Goal: Task Accomplishment & Management: Complete application form

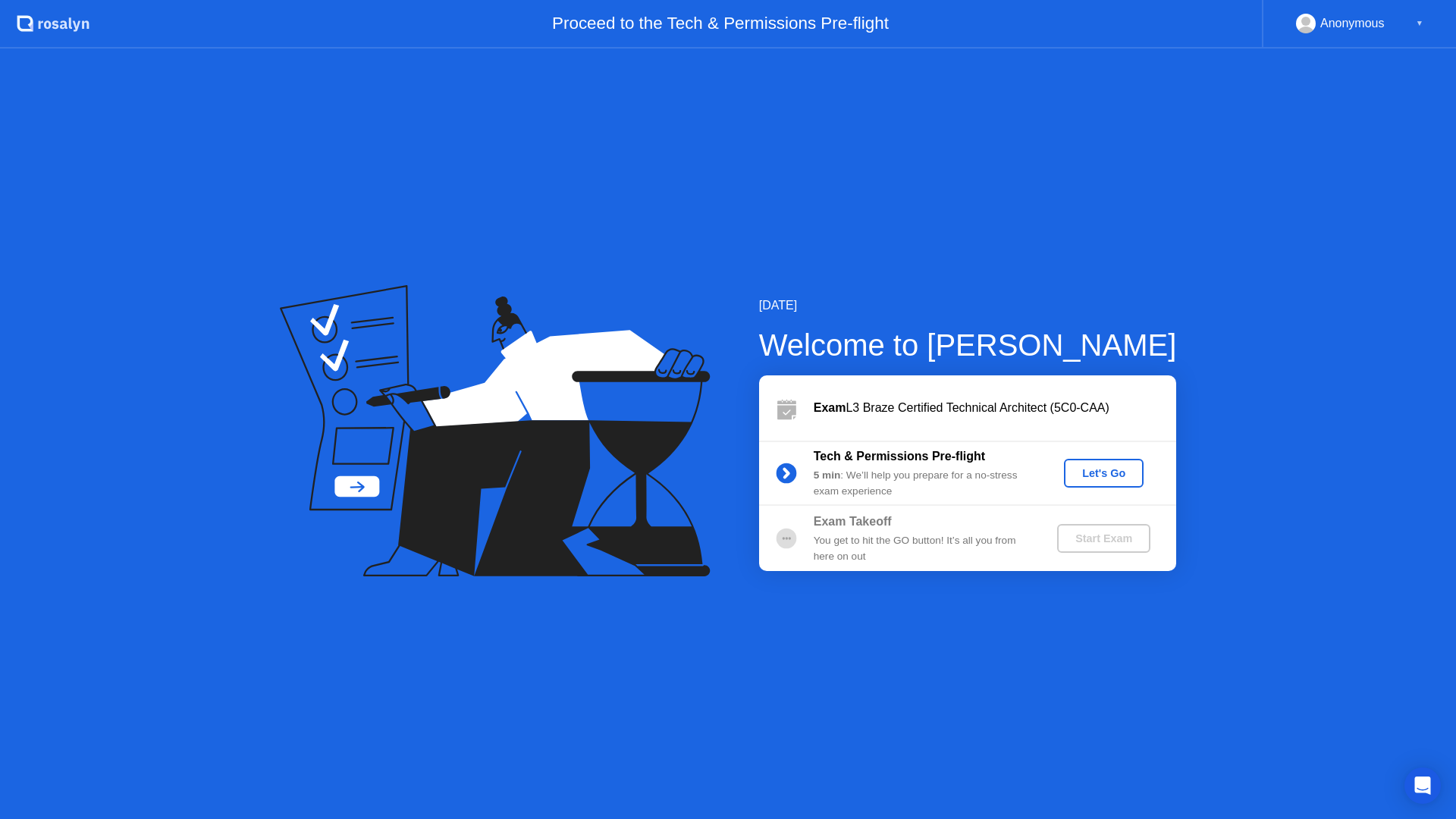
click at [1140, 476] on button "Let's Go" at bounding box center [1103, 473] width 79 height 29
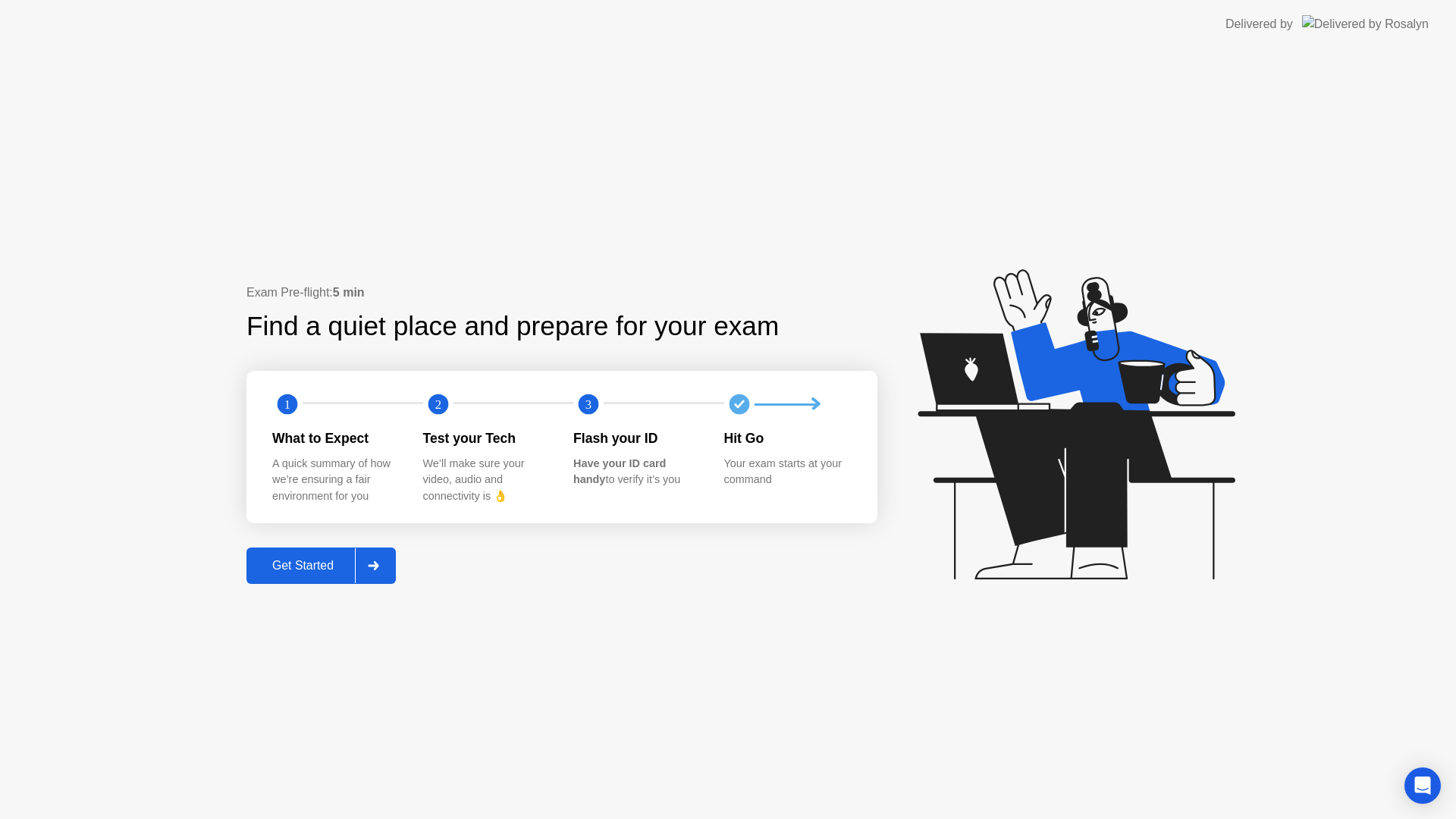
click at [348, 570] on div "Get Started" at bounding box center [303, 565] width 104 height 13
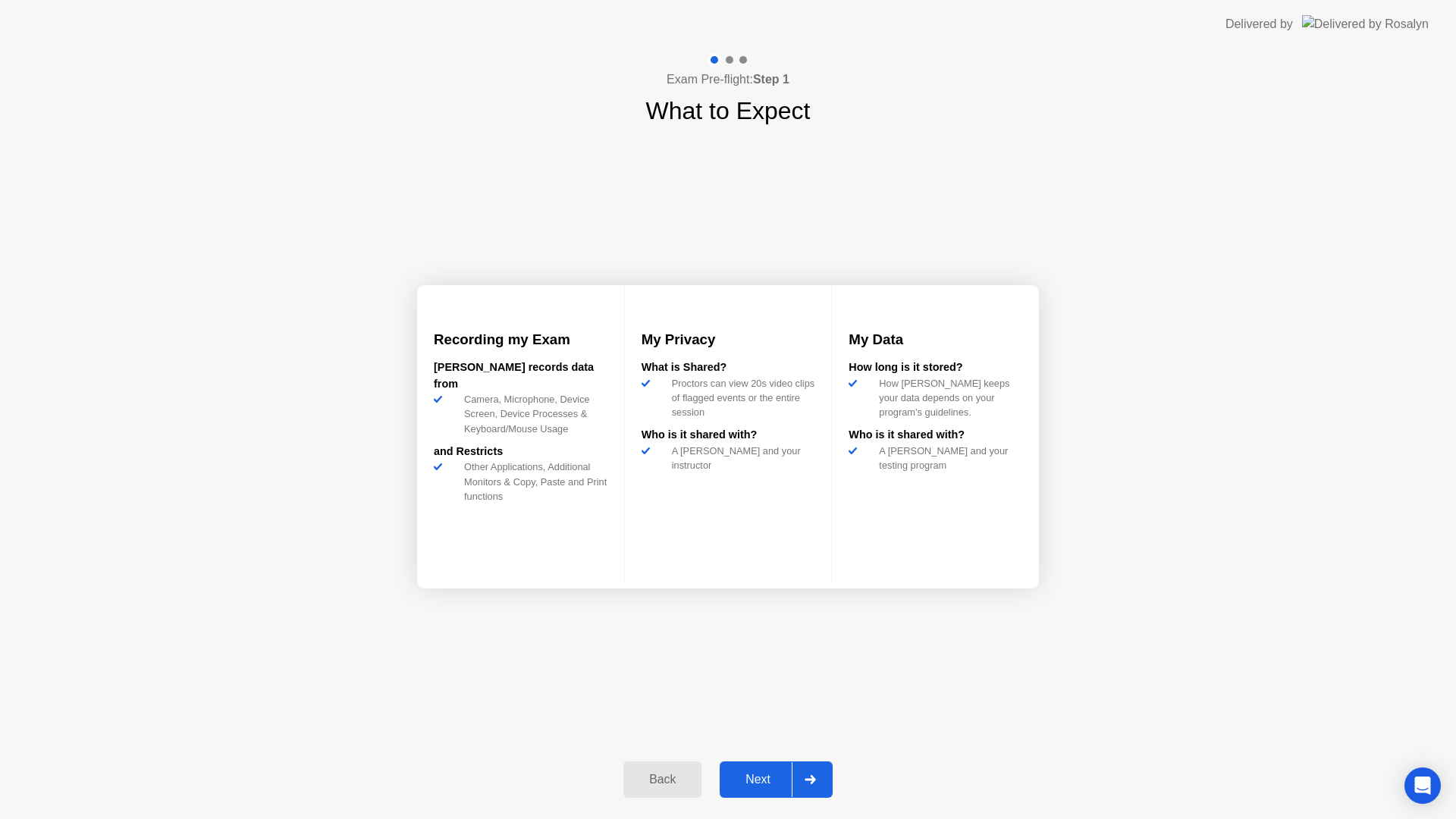
click at [749, 775] on div "Next" at bounding box center [758, 779] width 68 height 13
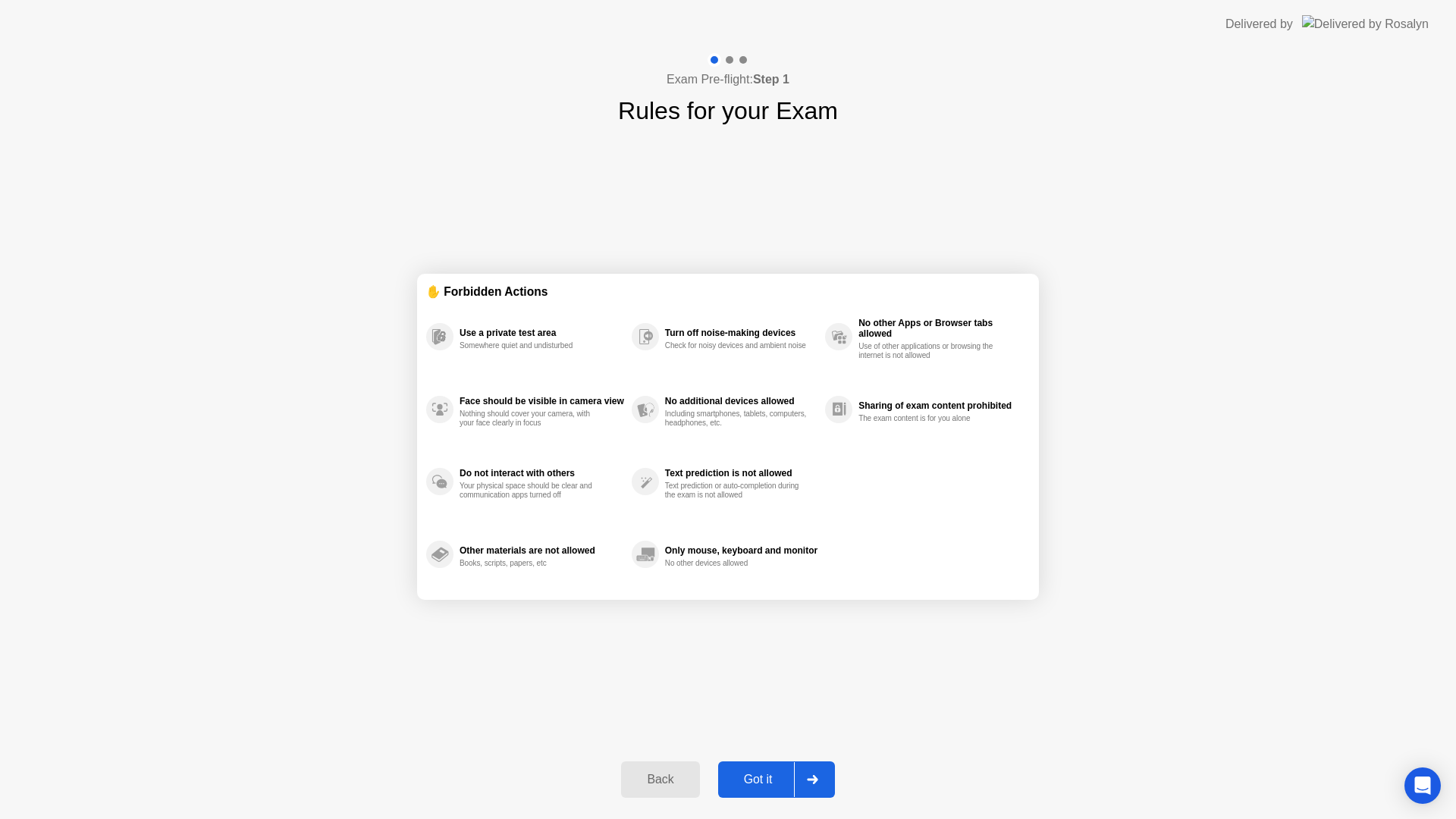
click at [761, 780] on div "Got it" at bounding box center [758, 779] width 71 height 13
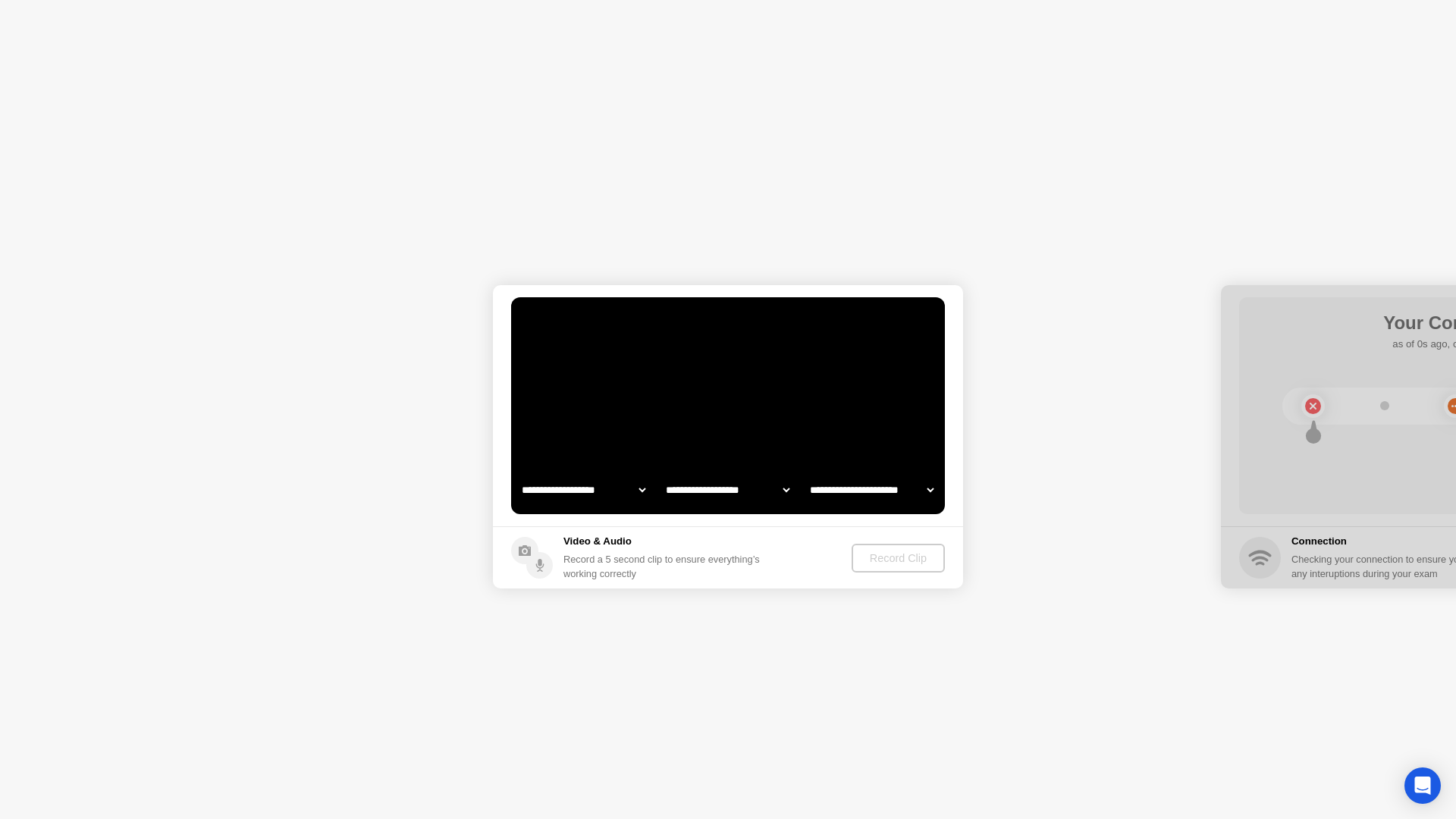
select select "**********"
select select "*******"
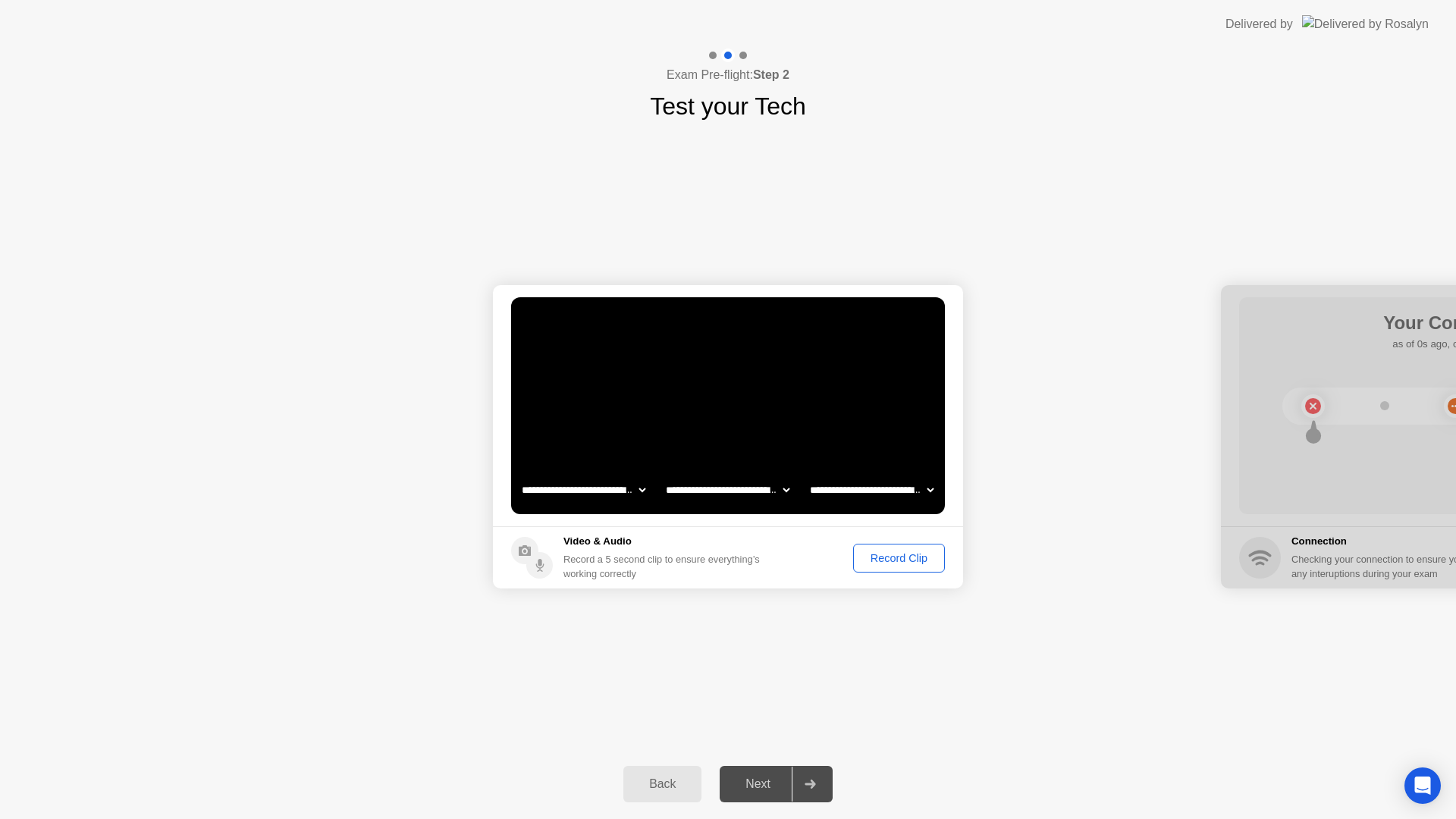
click at [894, 555] on div "Record Clip" at bounding box center [898, 558] width 81 height 12
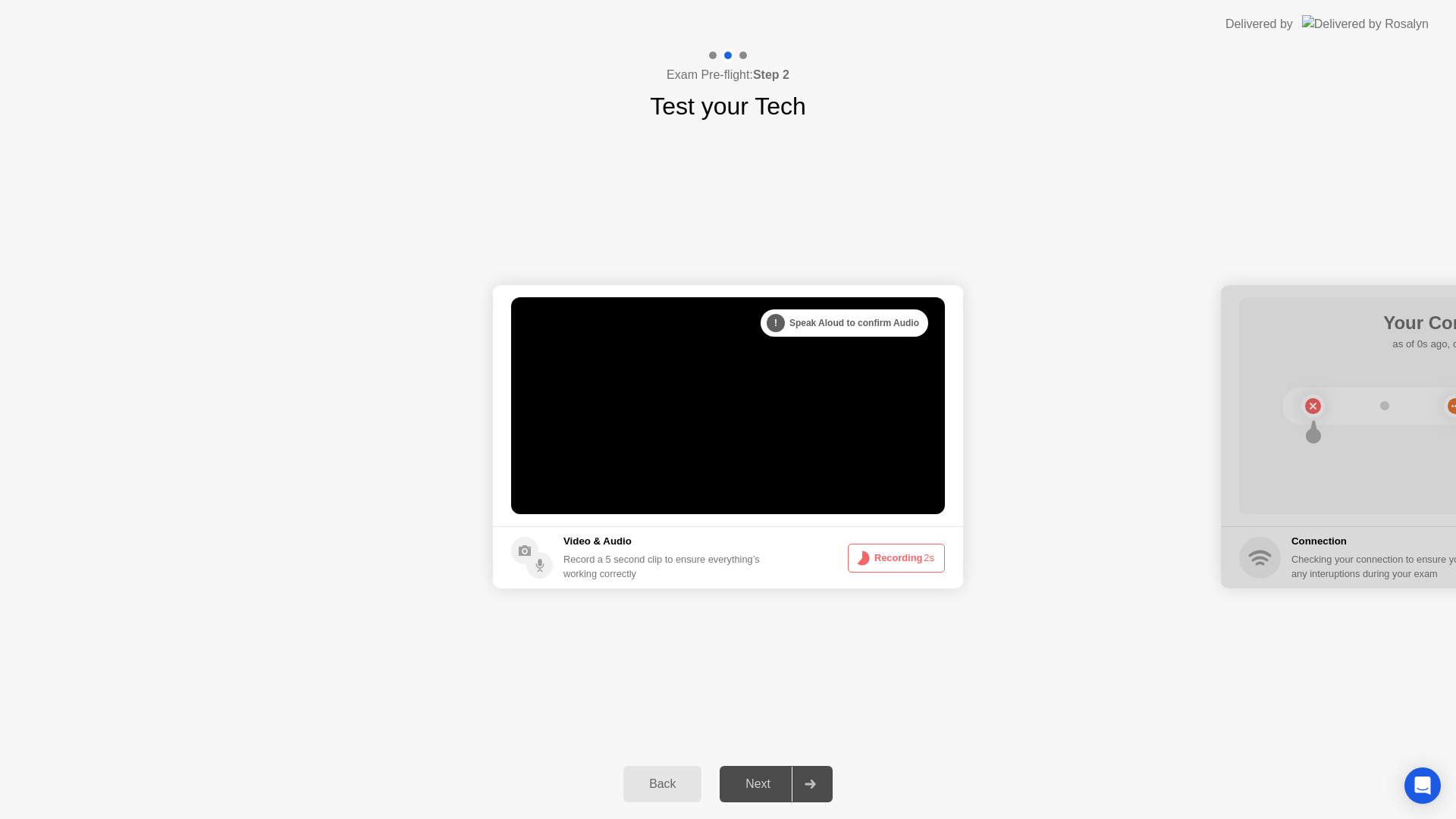
click at [610, 579] on div "**********" at bounding box center [728, 437] width 1456 height 625
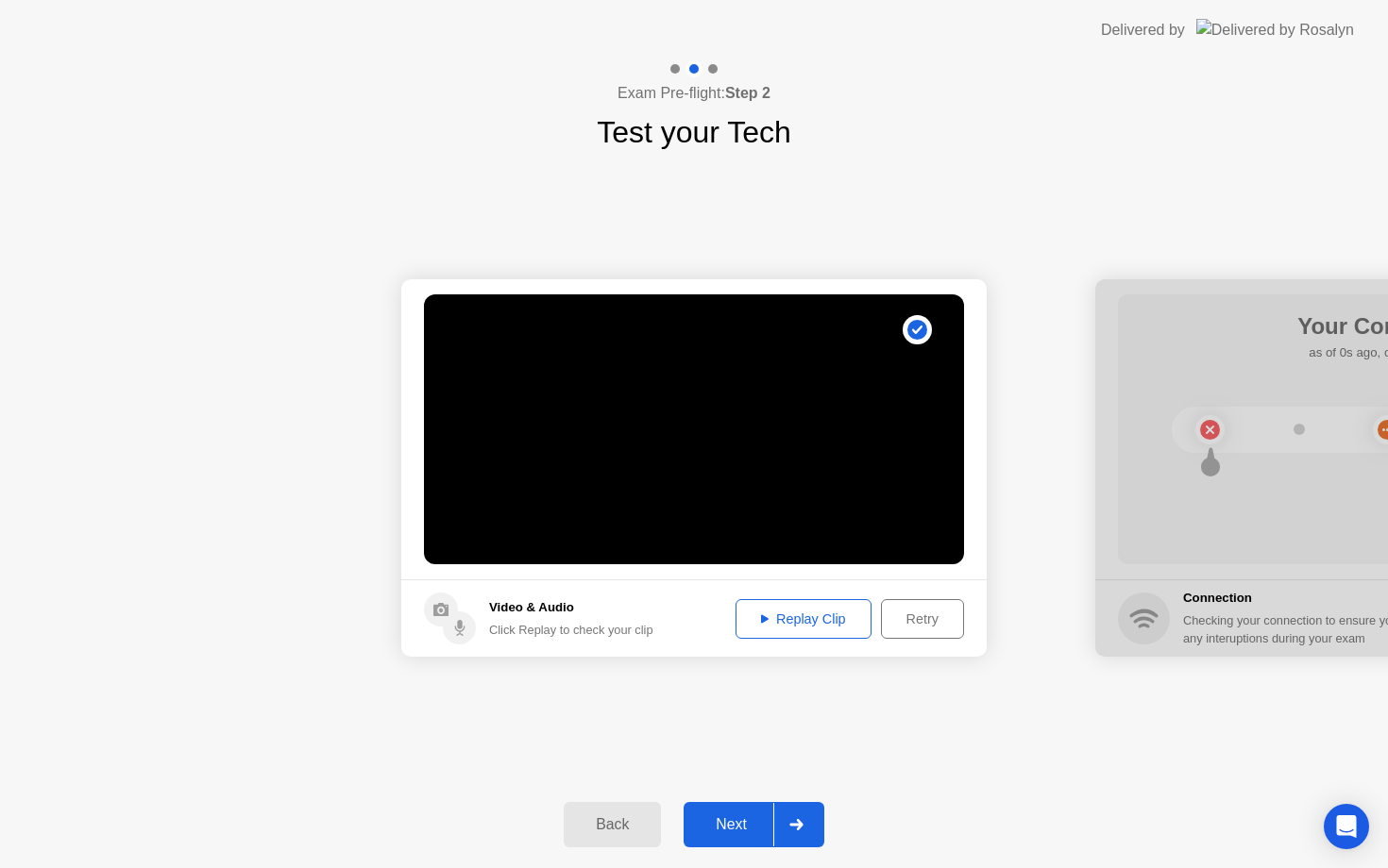
click at [786, 745] on div "**********" at bounding box center [694, 467] width 1388 height 627
click at [717, 829] on div "Next" at bounding box center [731, 824] width 84 height 17
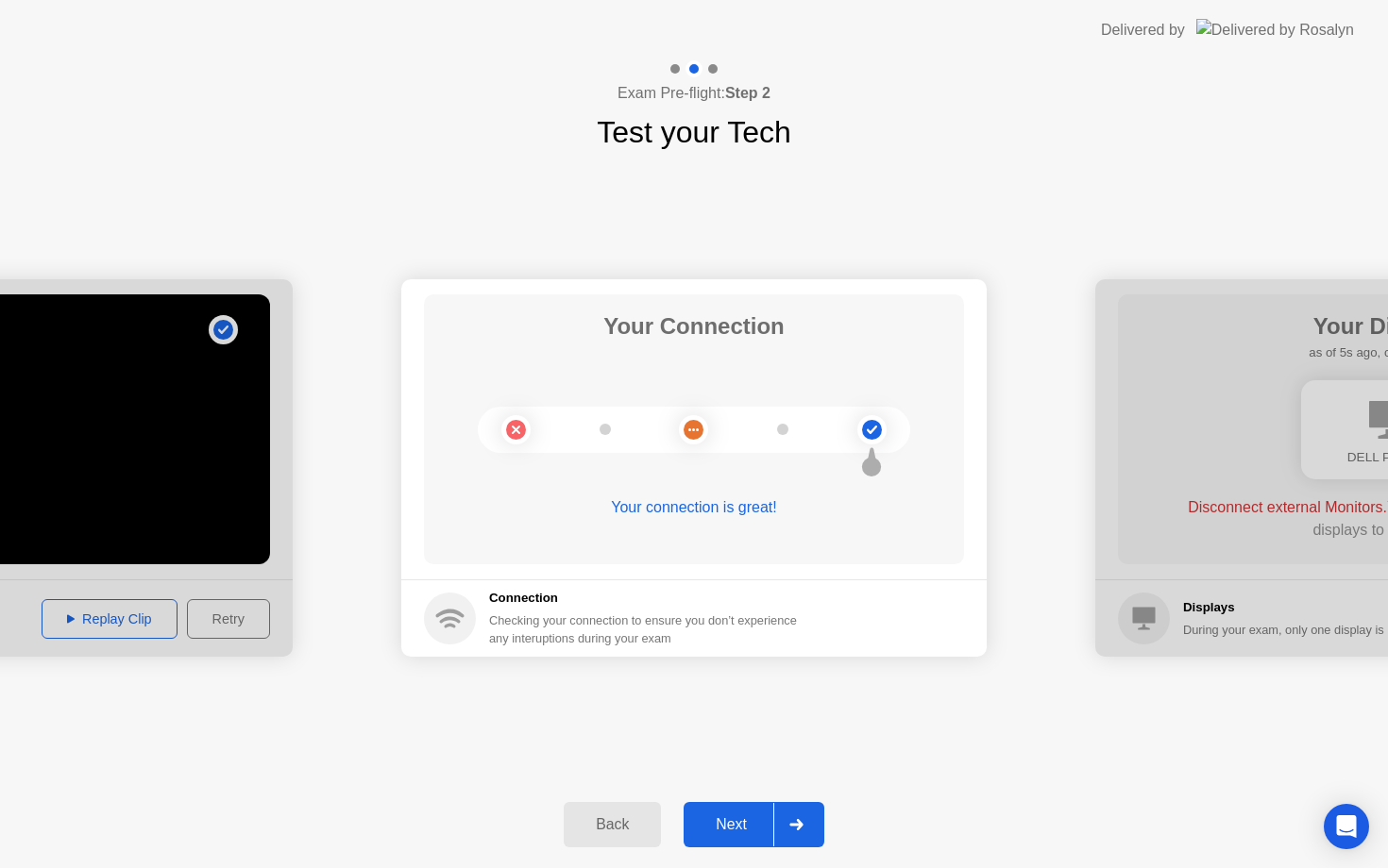
click at [738, 816] on div "Next" at bounding box center [731, 824] width 84 height 17
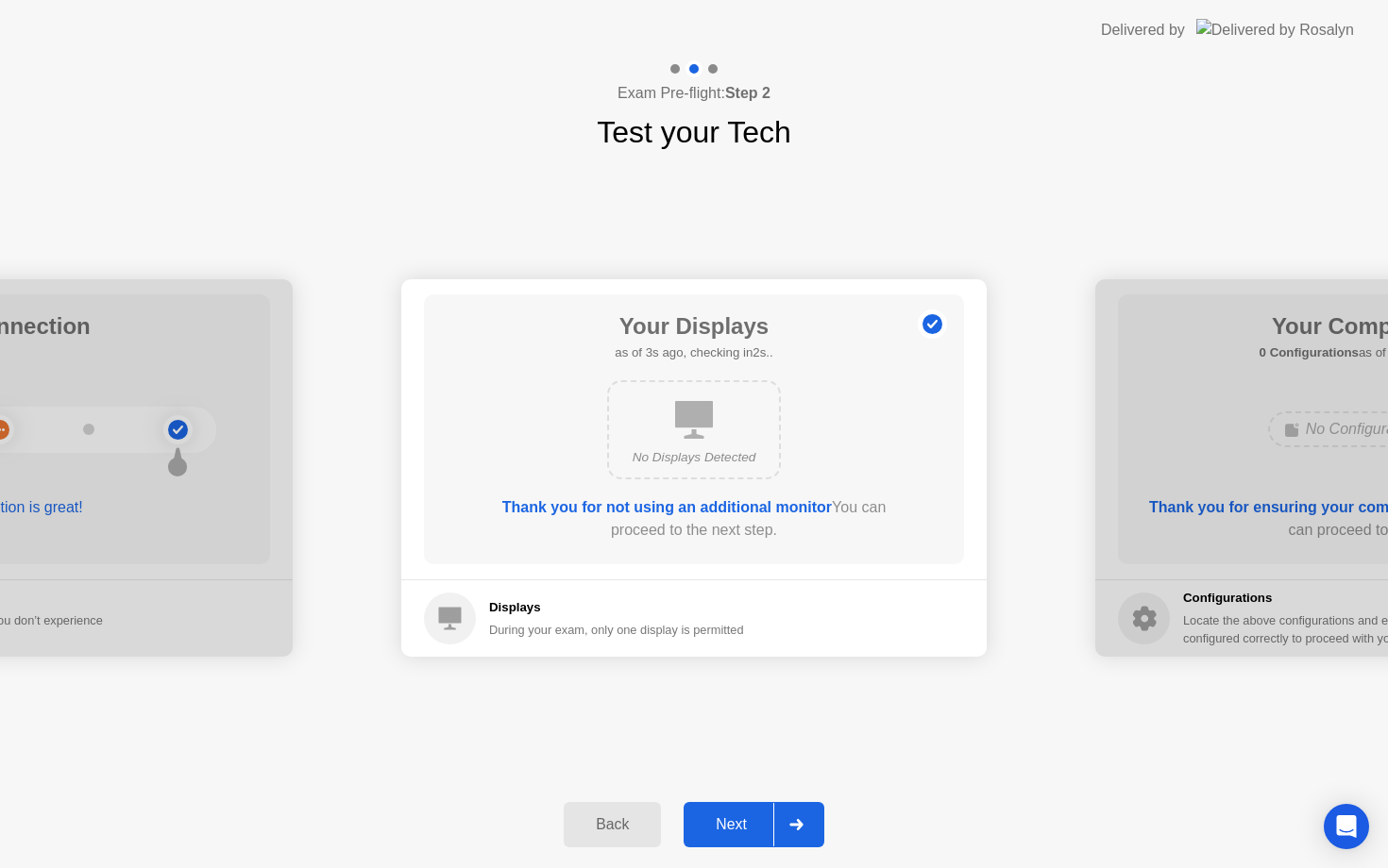
click at [758, 833] on div "Next" at bounding box center [731, 824] width 84 height 17
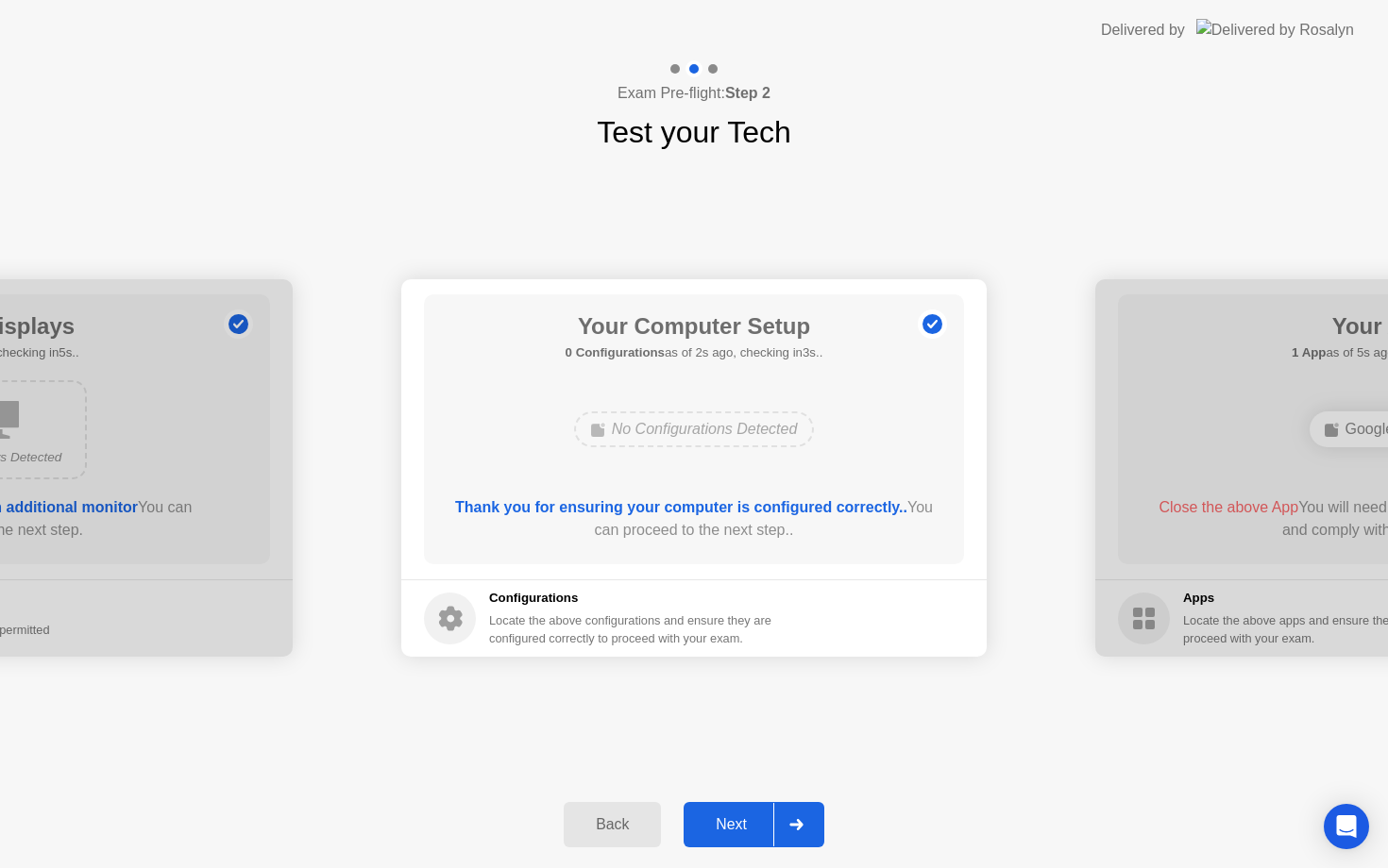
click at [758, 833] on div "Next" at bounding box center [731, 824] width 84 height 17
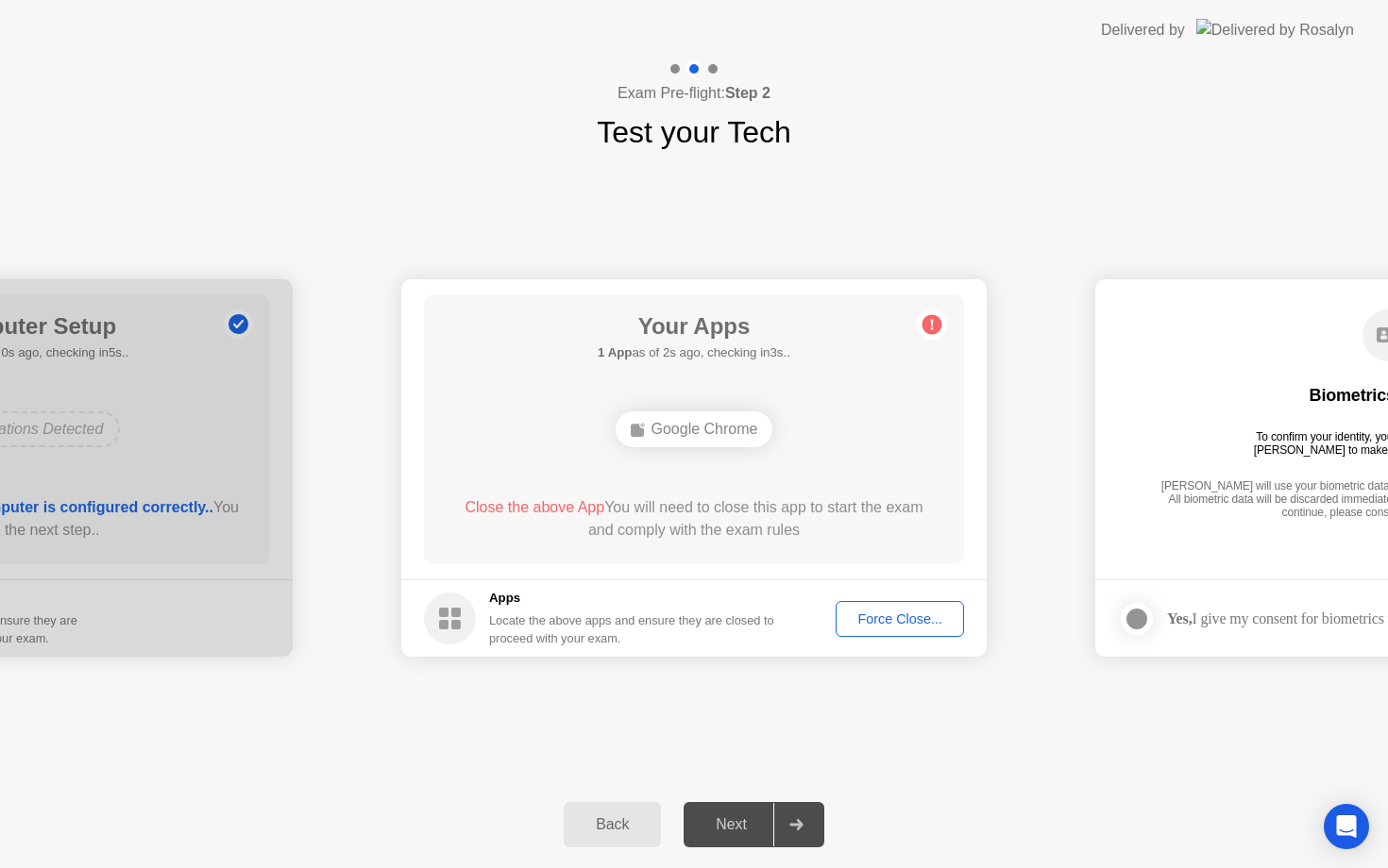
click at [876, 620] on div "Force Close..." at bounding box center [899, 619] width 115 height 15
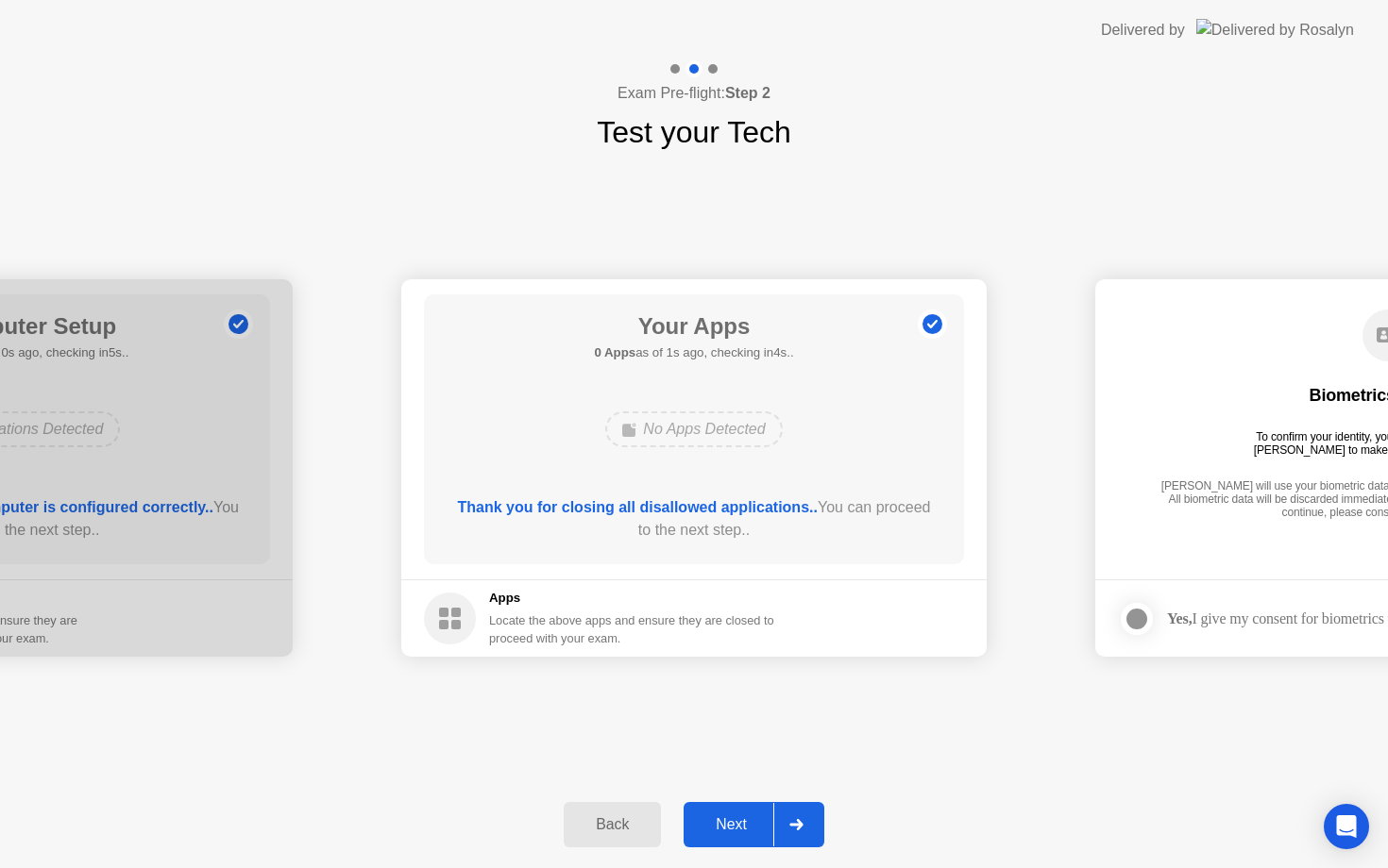
click at [731, 812] on button "Next" at bounding box center [754, 825] width 141 height 45
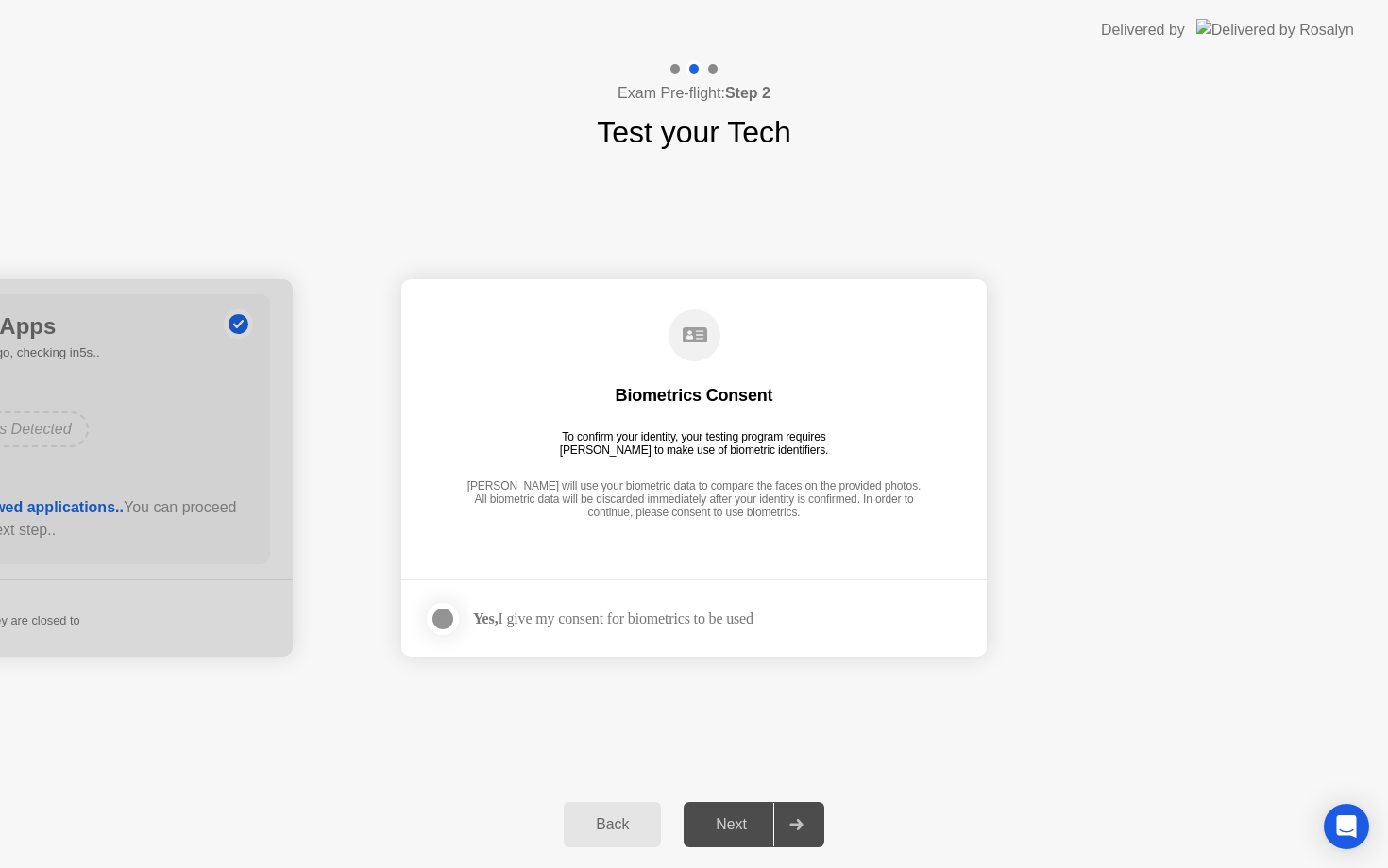
click at [526, 620] on div "Yes, I give my consent for biometrics to be used" at bounding box center [613, 619] width 281 height 18
click at [445, 619] on div at bounding box center [442, 619] width 22 height 22
click at [739, 830] on div "Next" at bounding box center [731, 824] width 84 height 17
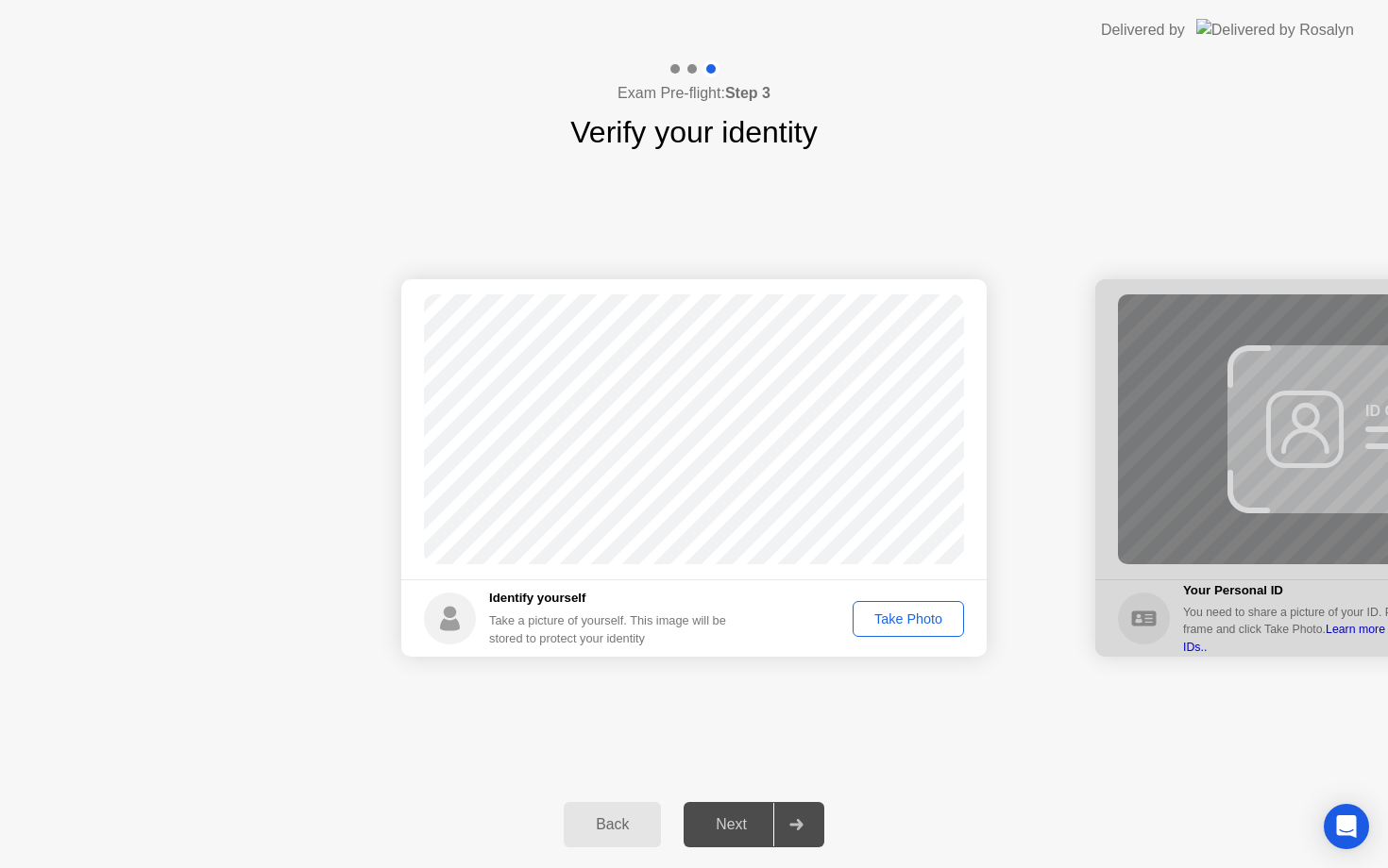
click at [901, 620] on div "Take Photo" at bounding box center [908, 619] width 98 height 15
click at [741, 833] on div "Next" at bounding box center [731, 824] width 84 height 17
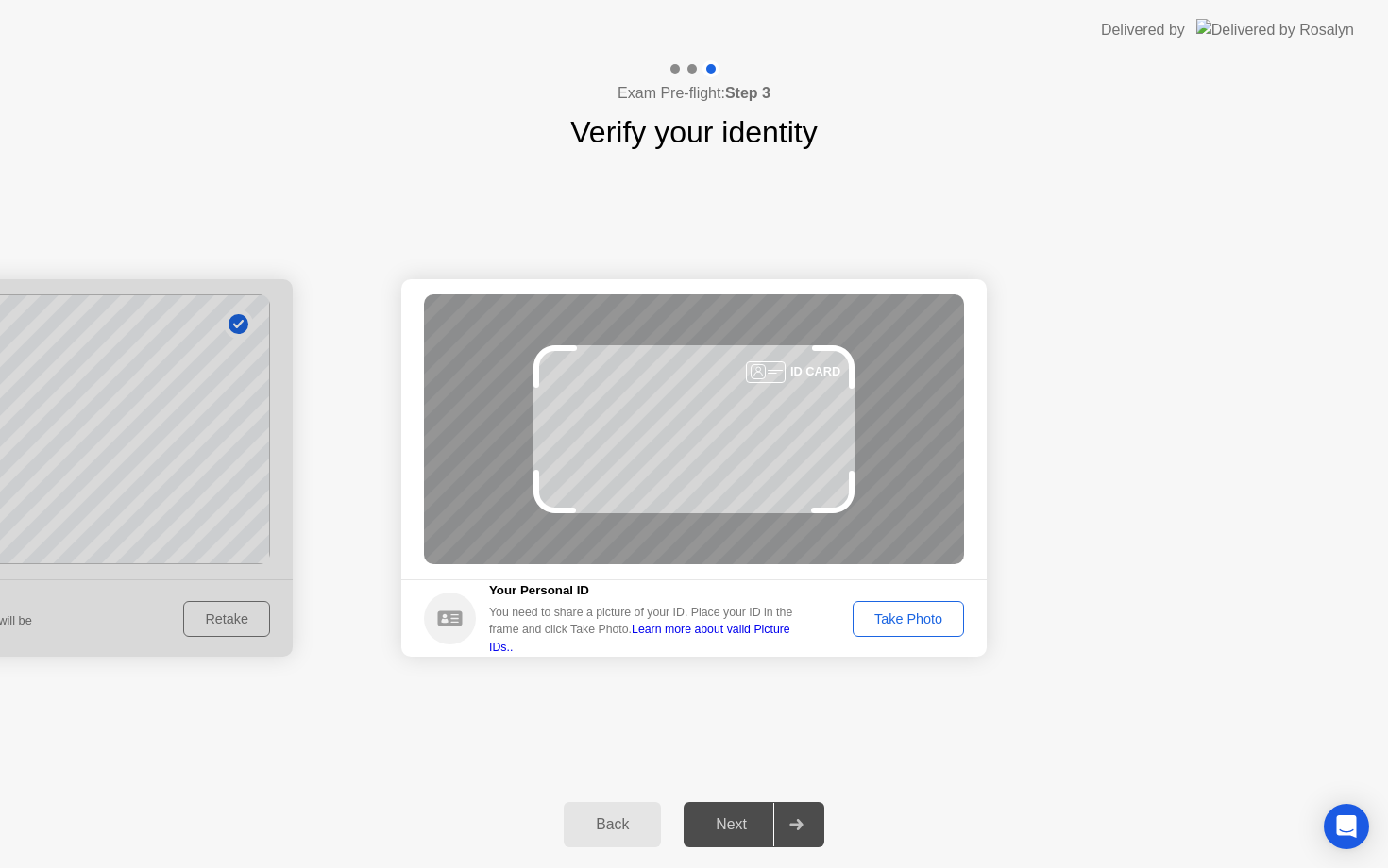
click at [905, 618] on div "Take Photo" at bounding box center [908, 619] width 98 height 15
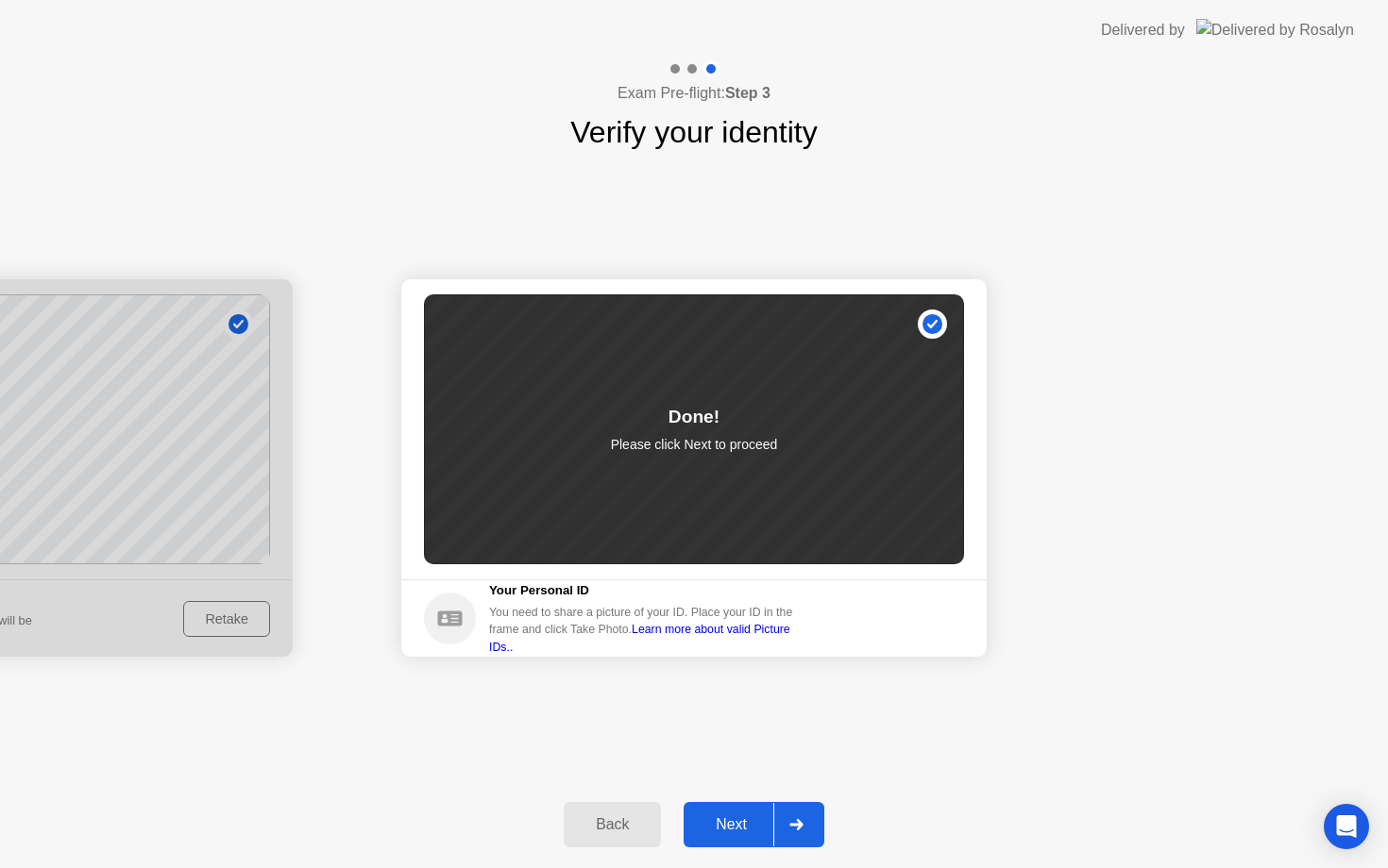
click at [740, 842] on button "Next" at bounding box center [754, 825] width 141 height 45
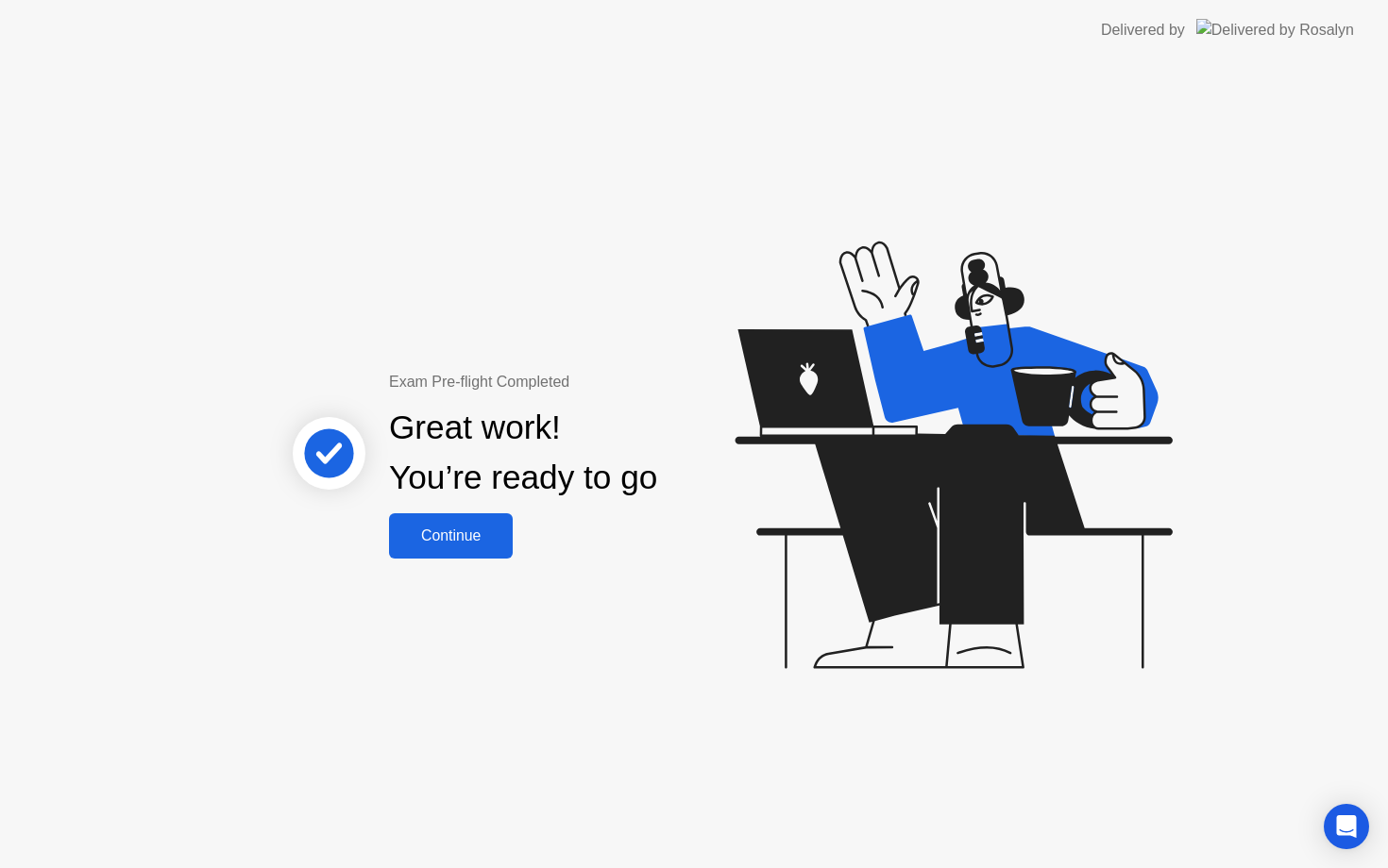
click at [471, 538] on div "Continue" at bounding box center [451, 536] width 112 height 17
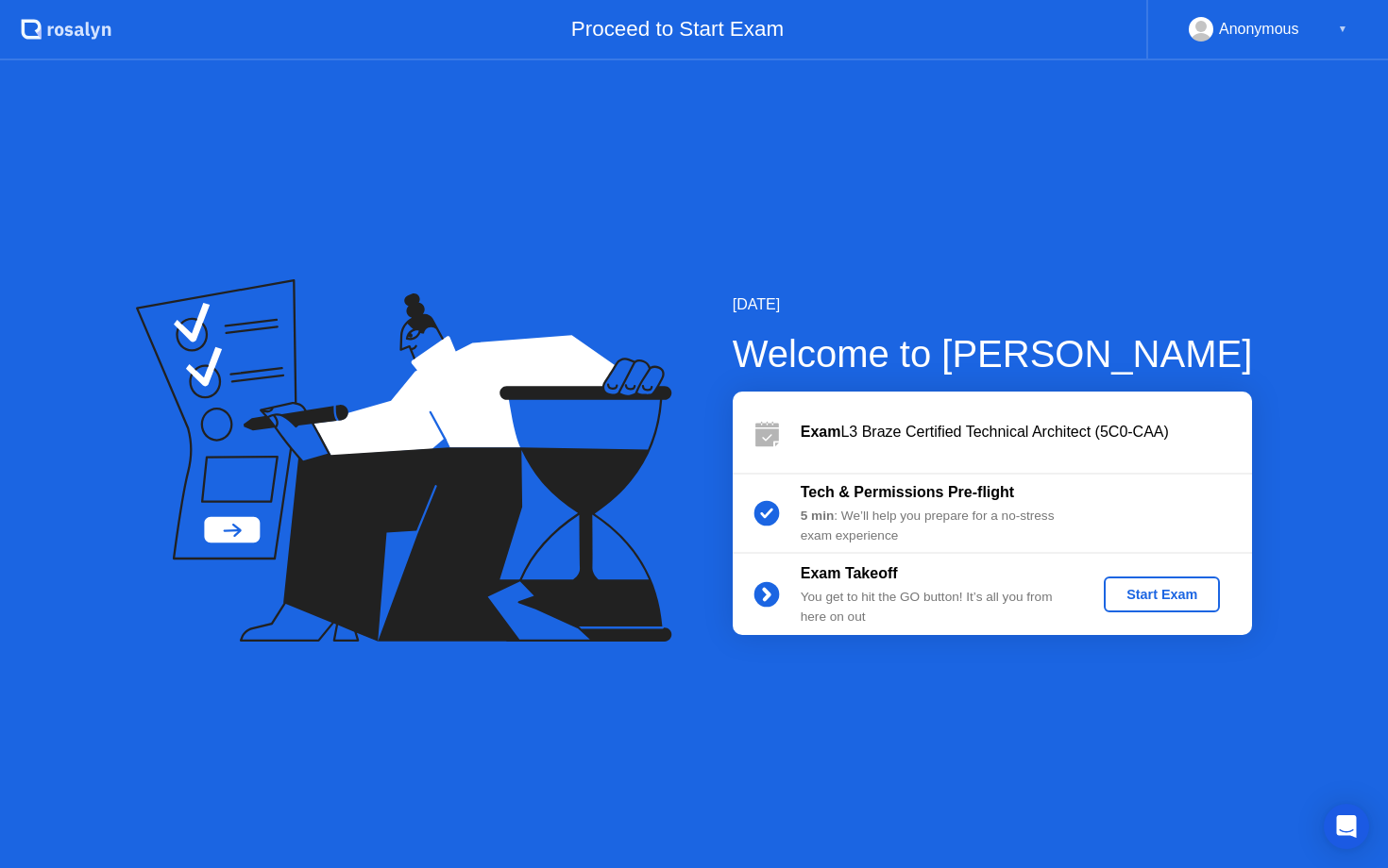
click at [1147, 591] on div "Start Exam" at bounding box center [1161, 594] width 101 height 15
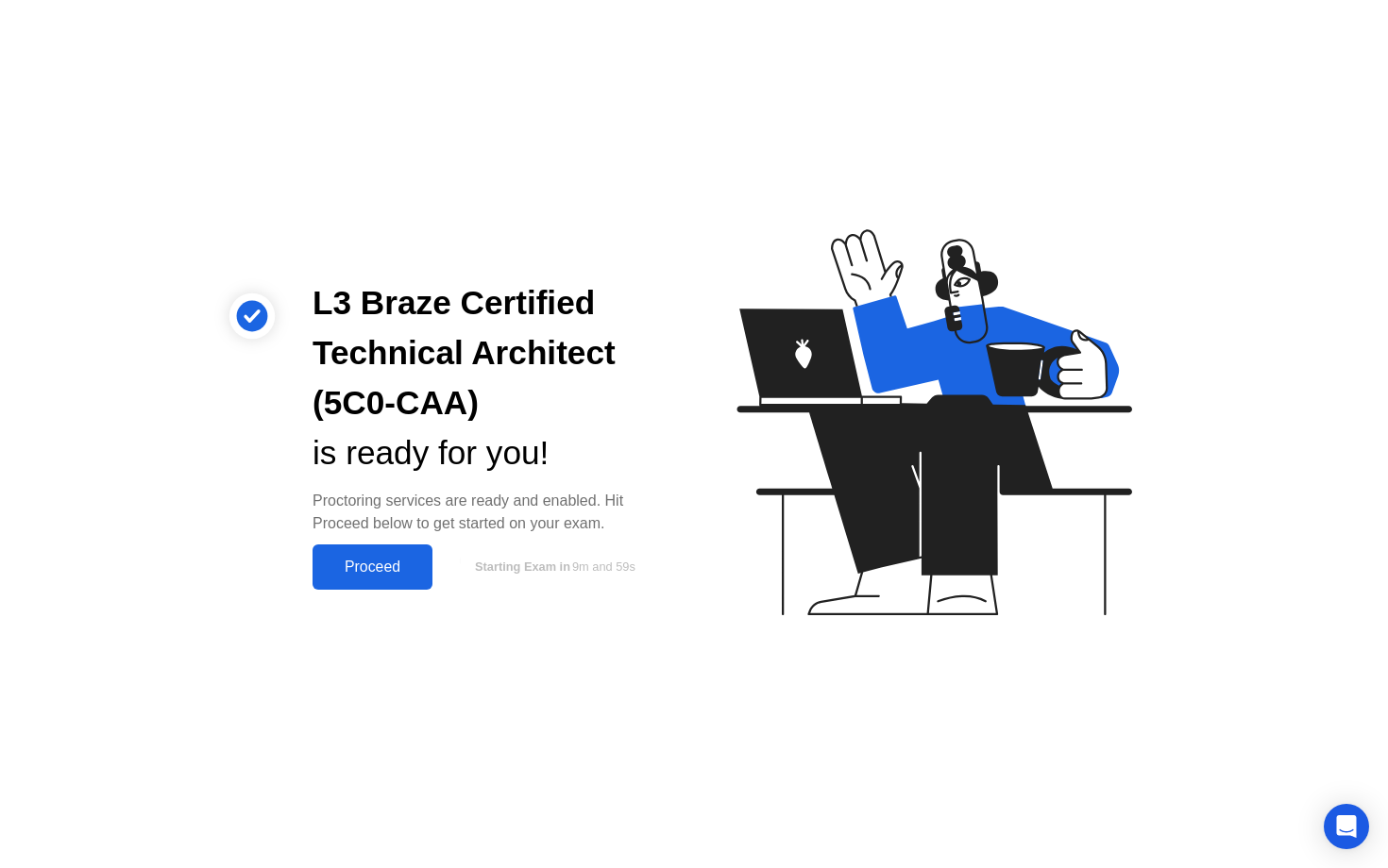
click at [381, 576] on div "Proceed" at bounding box center [371, 567] width 108 height 17
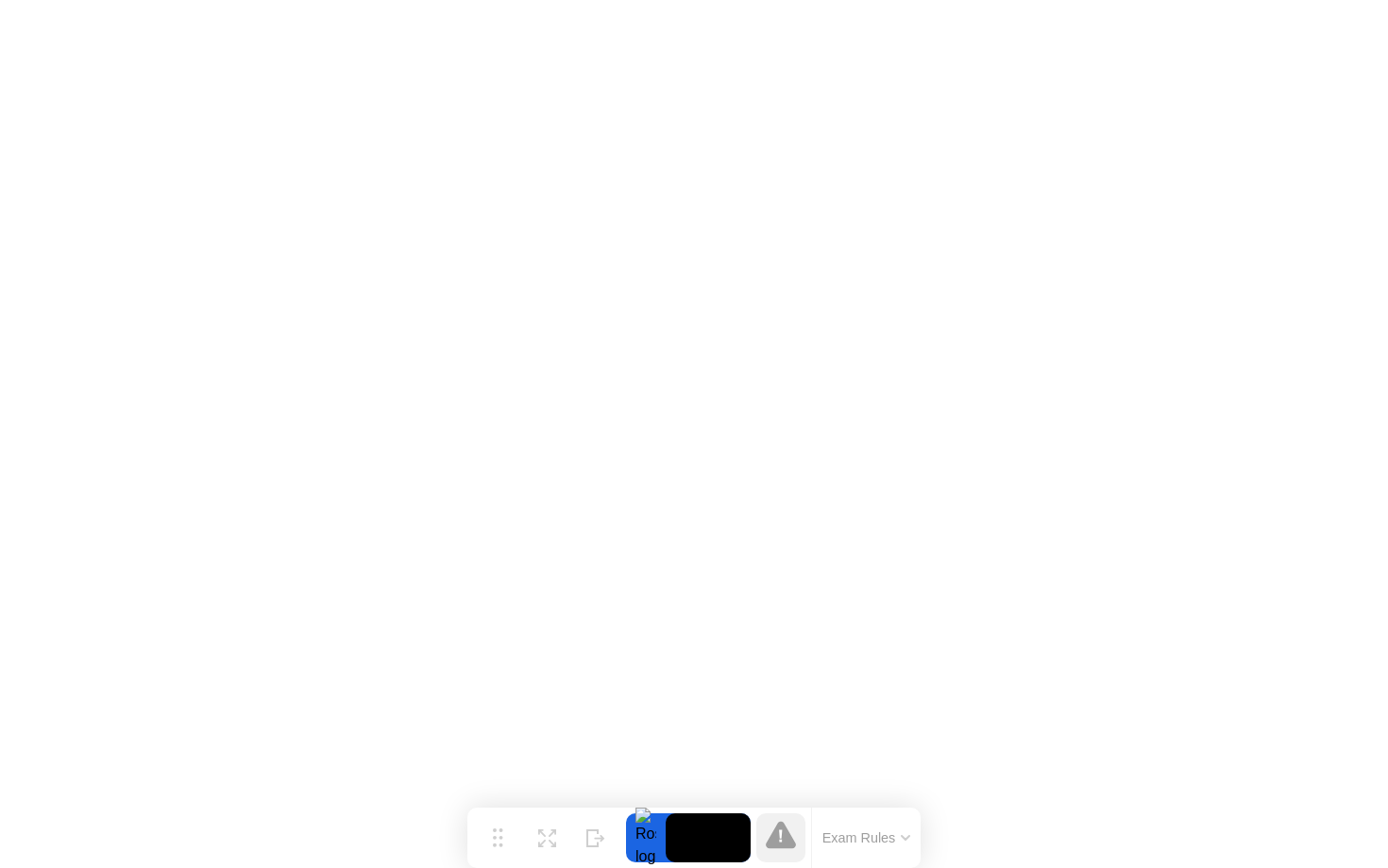
click at [909, 840] on icon at bounding box center [905, 839] width 10 height 6
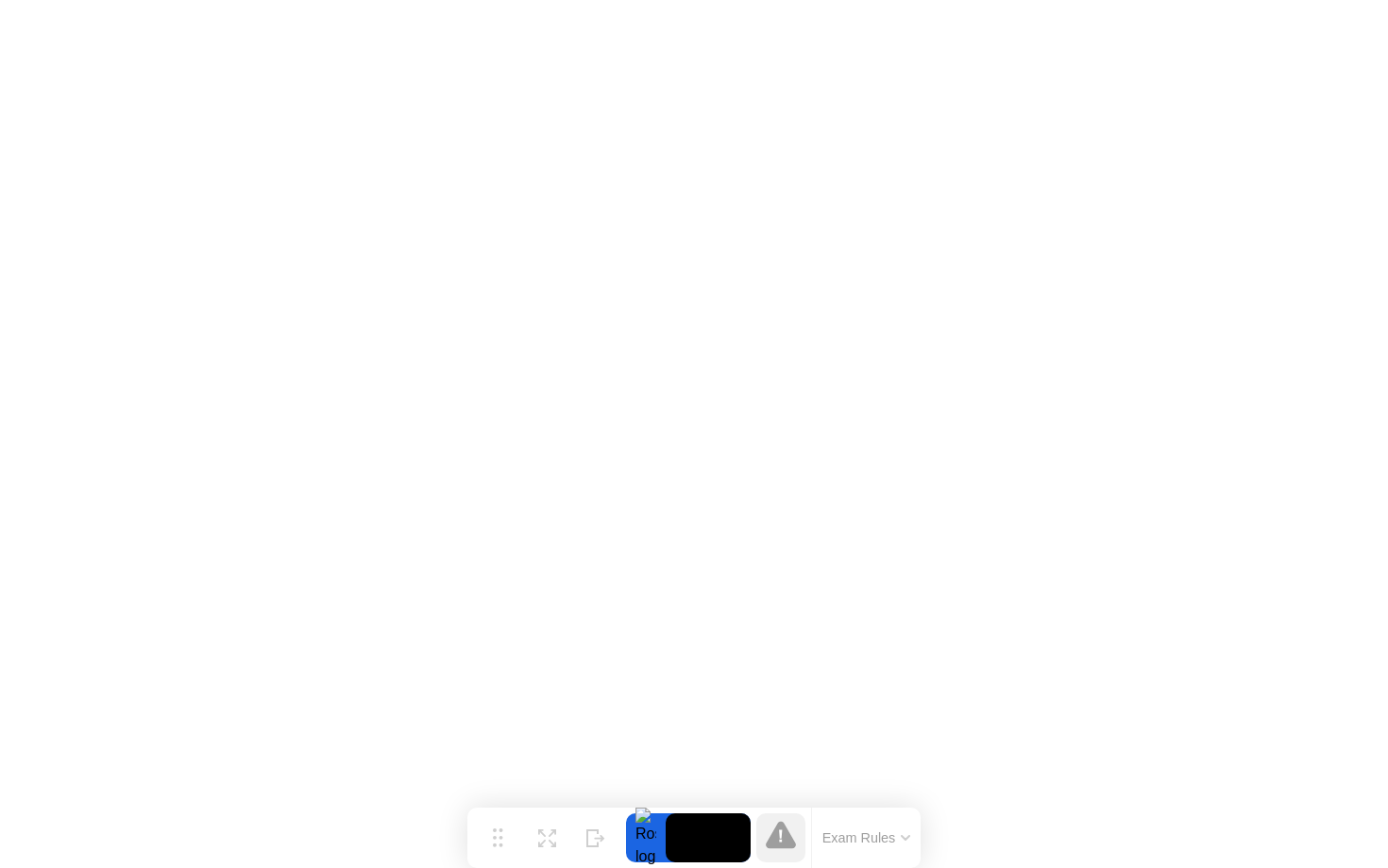
click at [895, 840] on button "Exam Rules" at bounding box center [866, 838] width 100 height 17
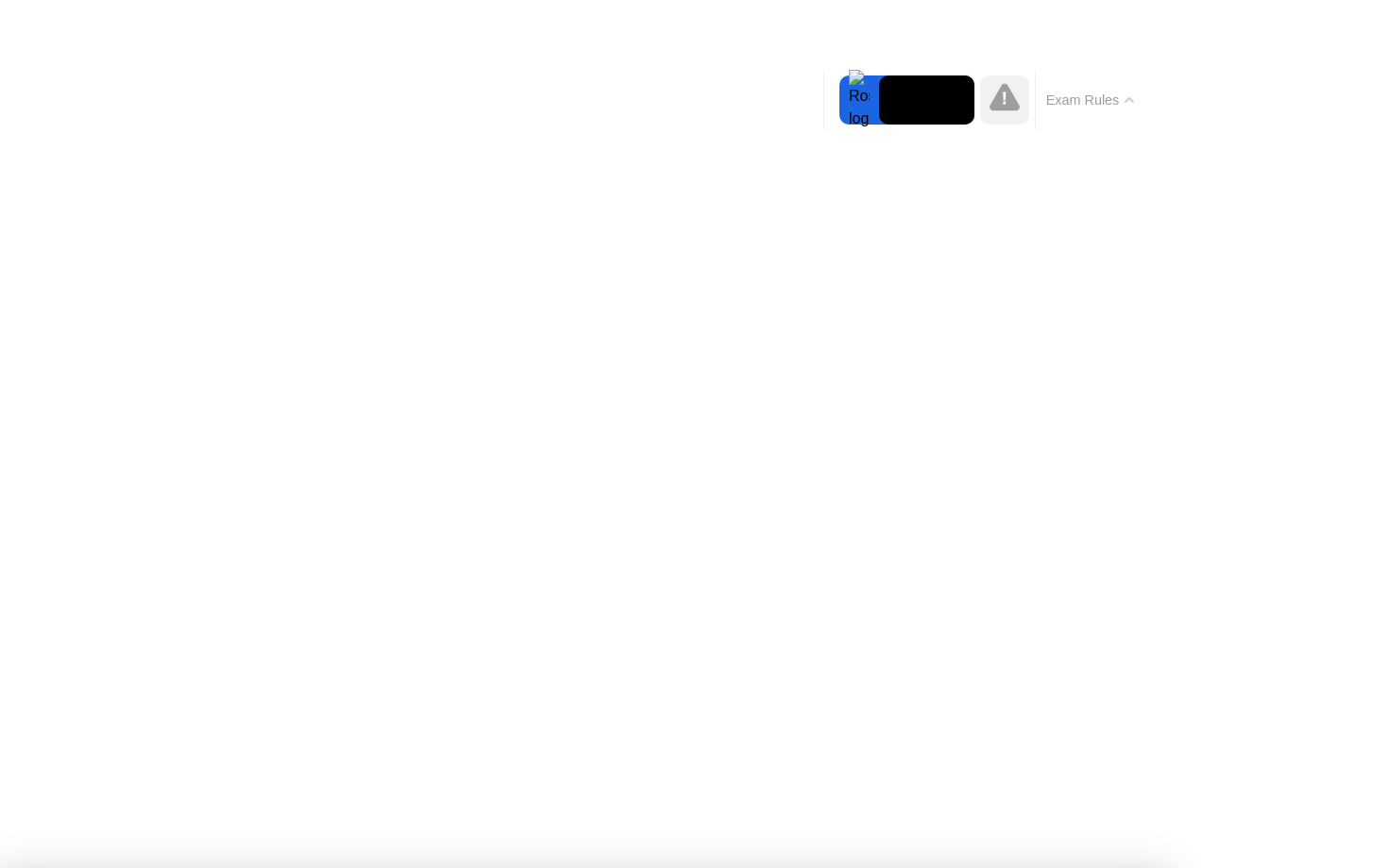
drag, startPoint x: 714, startPoint y: 745, endPoint x: 691, endPoint y: 733, distance: 25.9
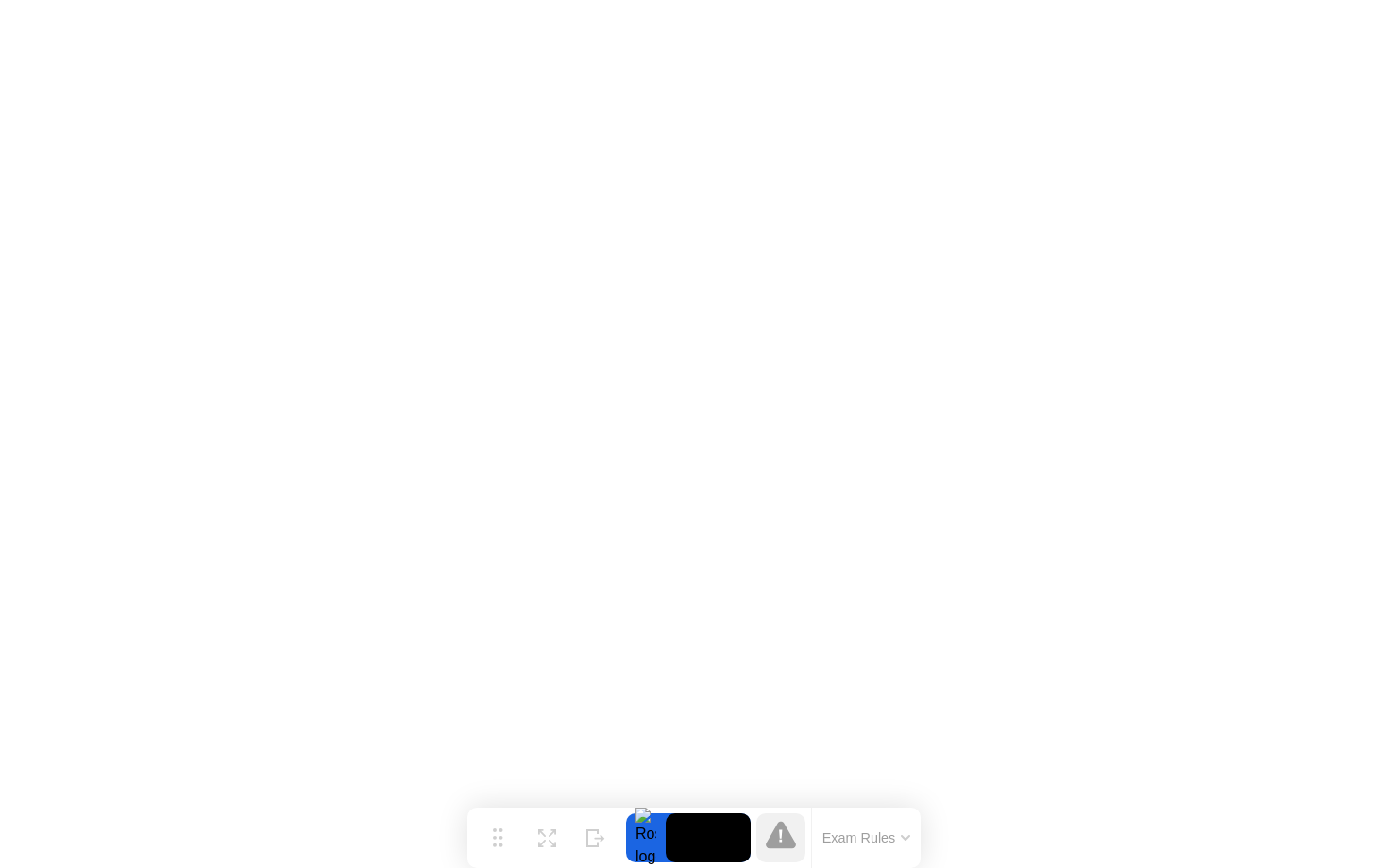
click at [844, 830] on button "Exam Rules" at bounding box center [866, 838] width 100 height 17
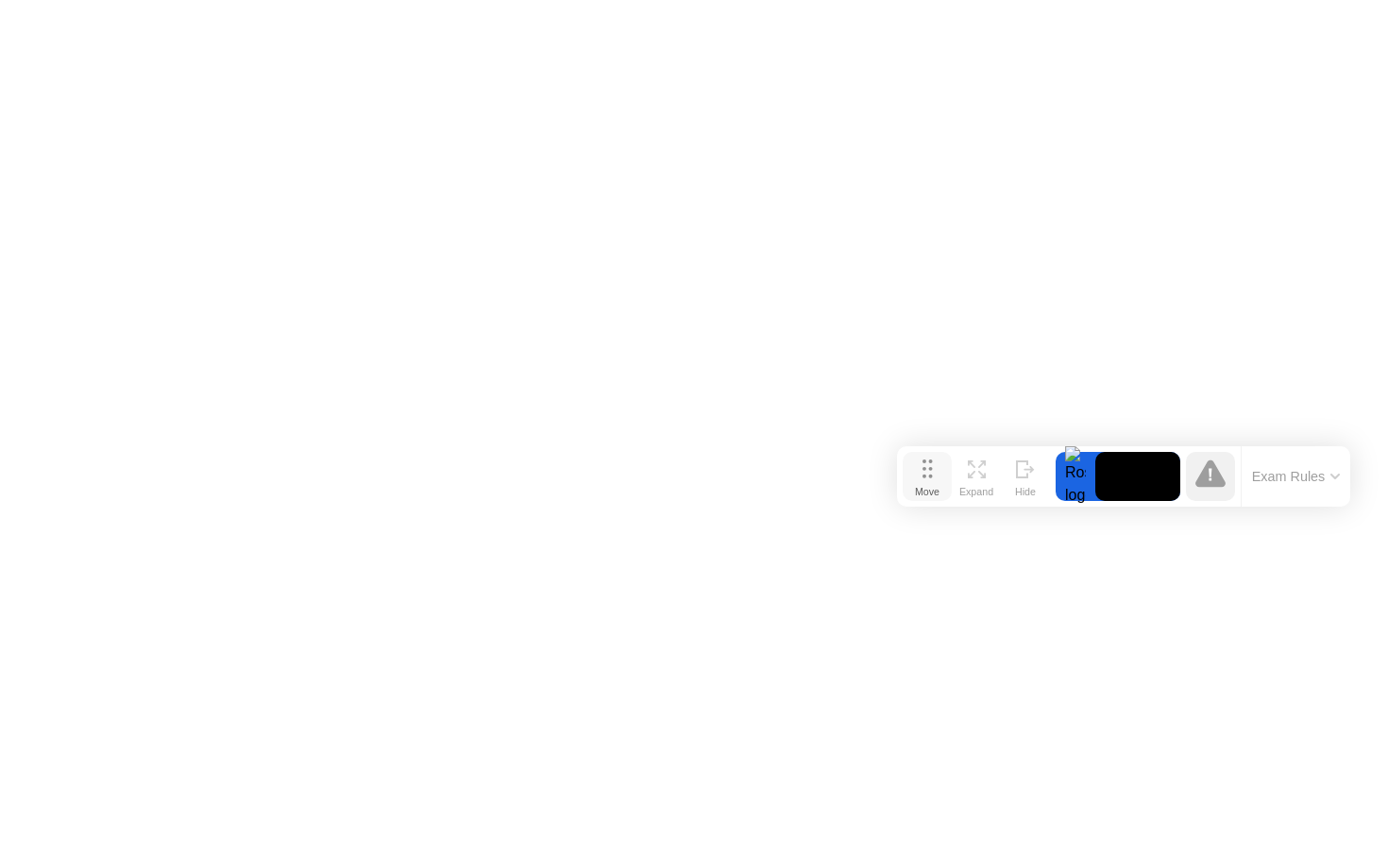
drag, startPoint x: 483, startPoint y: 833, endPoint x: 913, endPoint y: 471, distance: 562.1
click at [913, 471] on button "Move" at bounding box center [927, 477] width 49 height 49
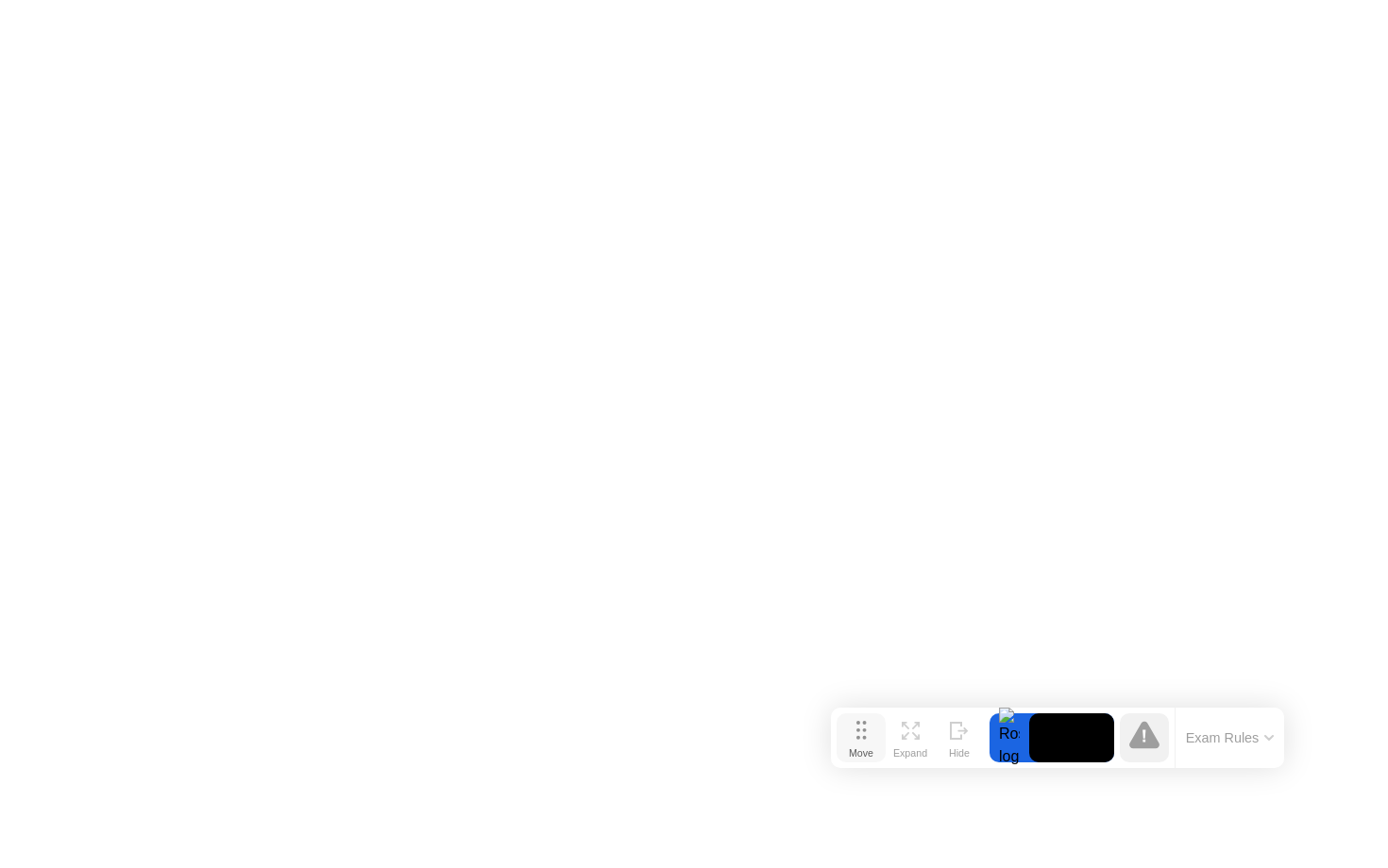
drag, startPoint x: 903, startPoint y: 461, endPoint x: 834, endPoint y: 727, distance: 274.8
click at [837, 728] on button "Move" at bounding box center [861, 738] width 49 height 49
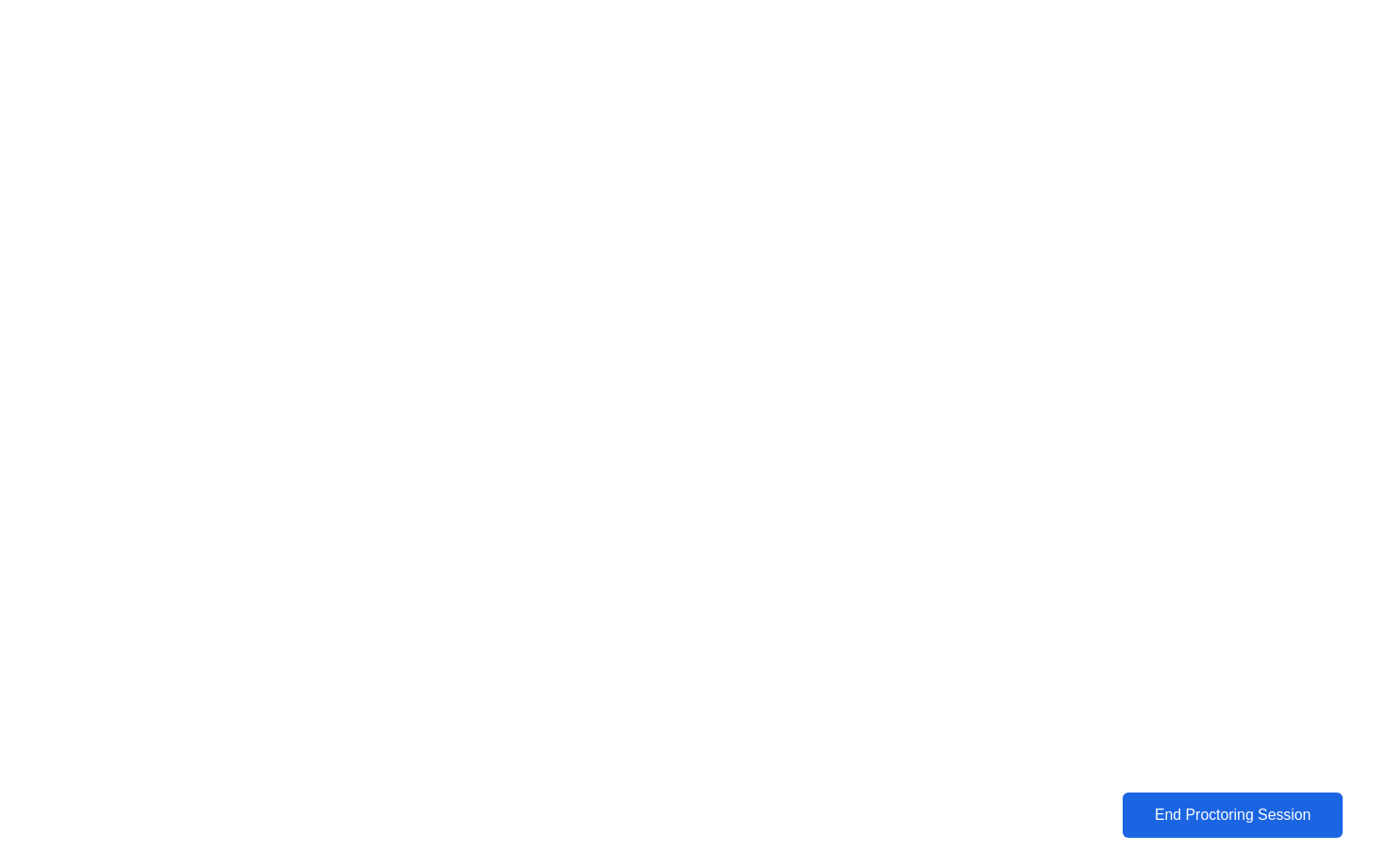
click at [1205, 793] on button "End Proctoring Session" at bounding box center [1233, 815] width 221 height 45
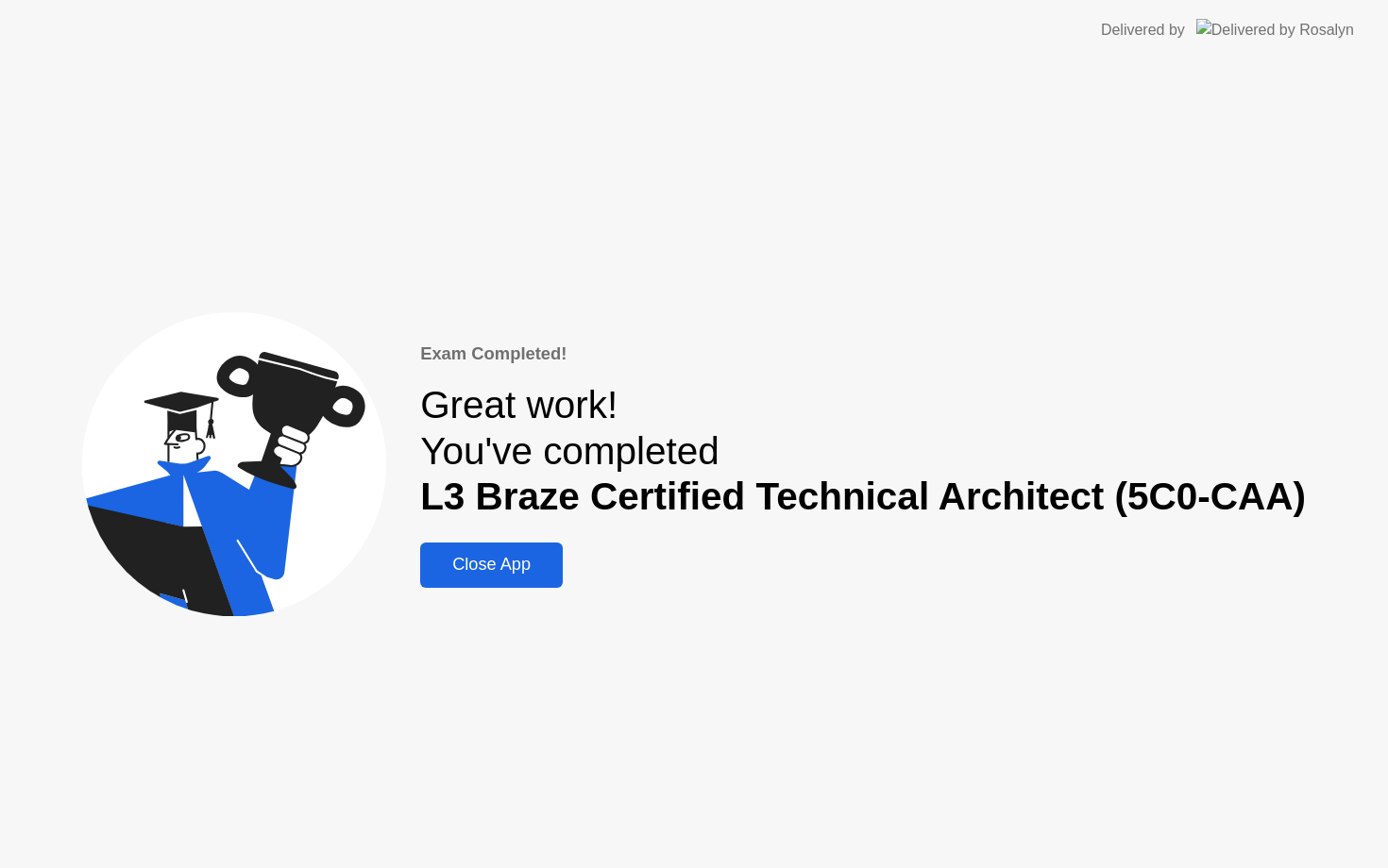
click at [548, 558] on div "Close App" at bounding box center [492, 565] width 131 height 20
